Goal: Transaction & Acquisition: Purchase product/service

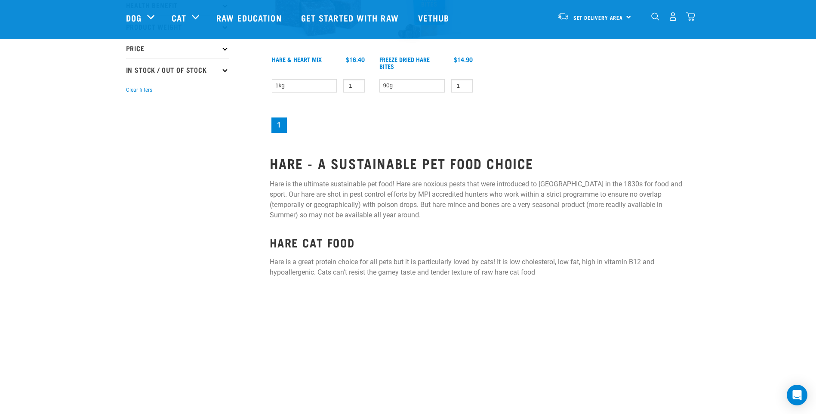
scroll to position [59, 0]
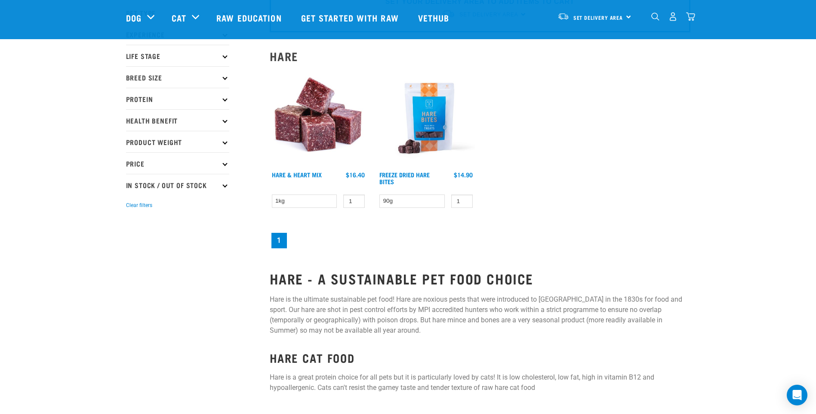
click at [425, 130] on img at bounding box center [426, 119] width 98 height 98
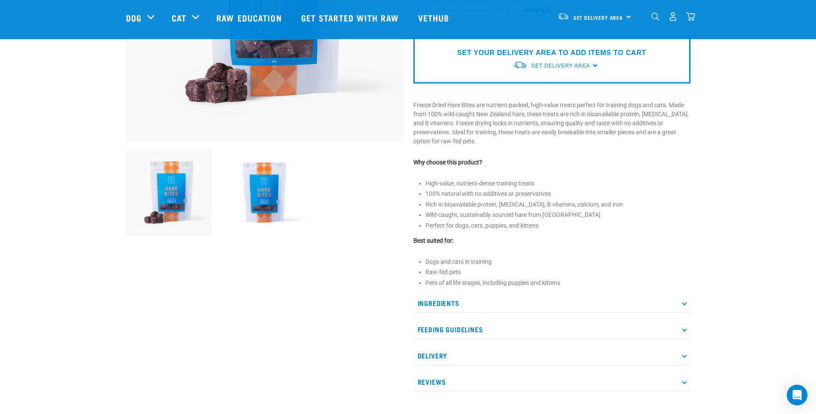
scroll to position [295, 0]
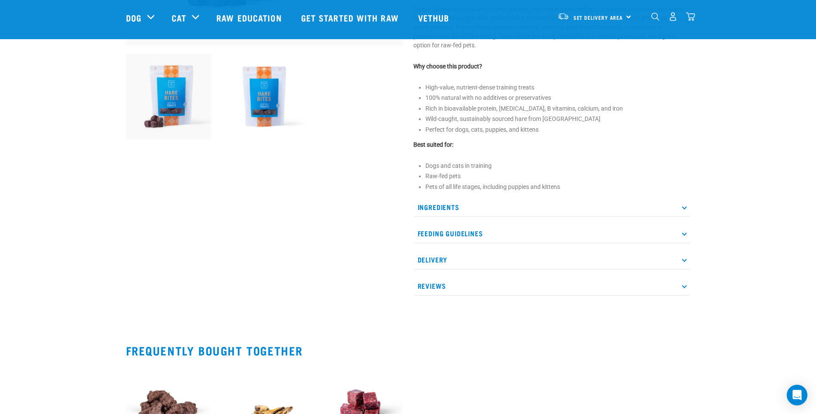
click at [685, 209] on icon at bounding box center [684, 206] width 5 height 5
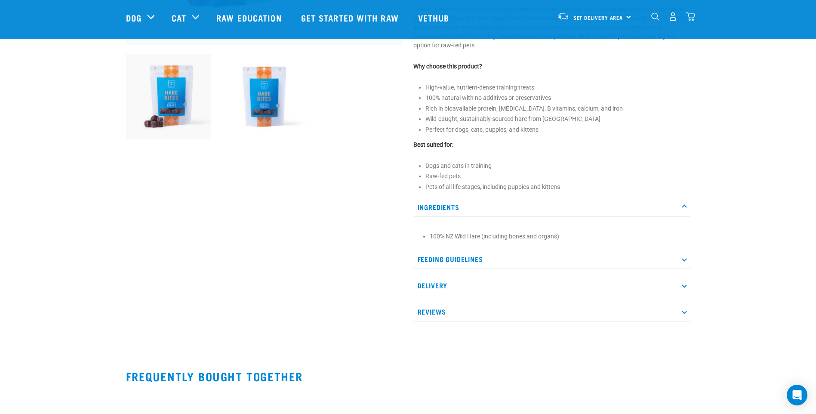
click at [685, 260] on icon at bounding box center [684, 259] width 5 height 5
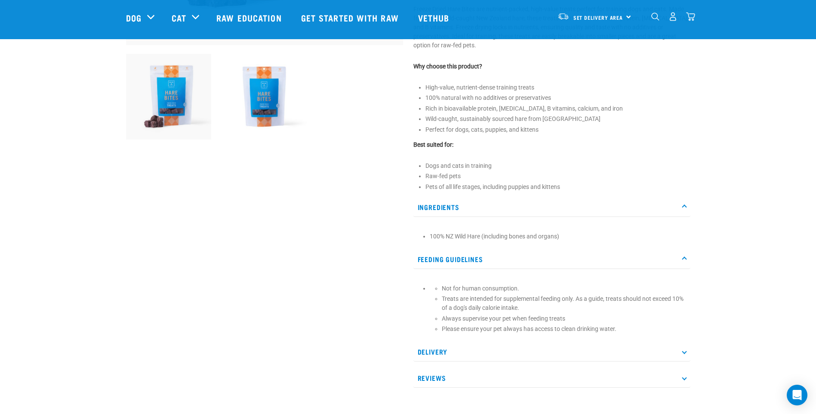
click at [269, 103] on img at bounding box center [265, 97] width 86 height 86
click at [263, 118] on img at bounding box center [265, 97] width 86 height 86
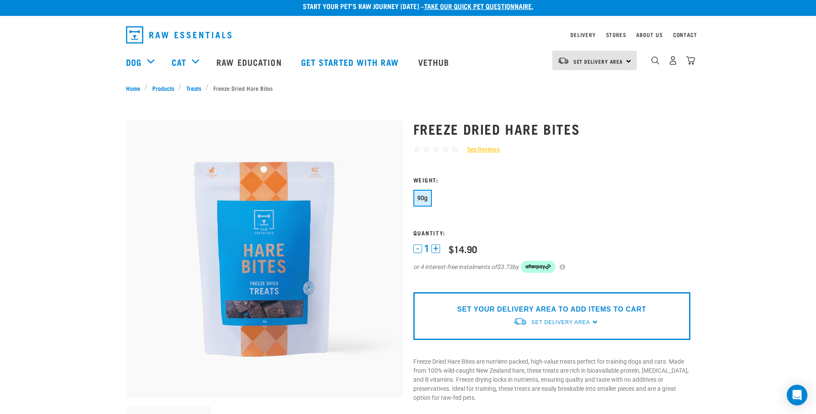
scroll to position [0, 0]
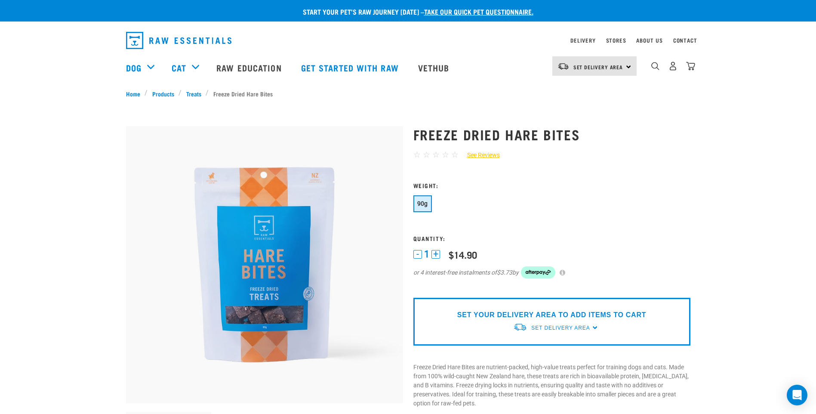
click at [275, 242] on img at bounding box center [264, 264] width 277 height 277
click at [293, 305] on img at bounding box center [264, 264] width 277 height 277
